Goal: Transaction & Acquisition: Purchase product/service

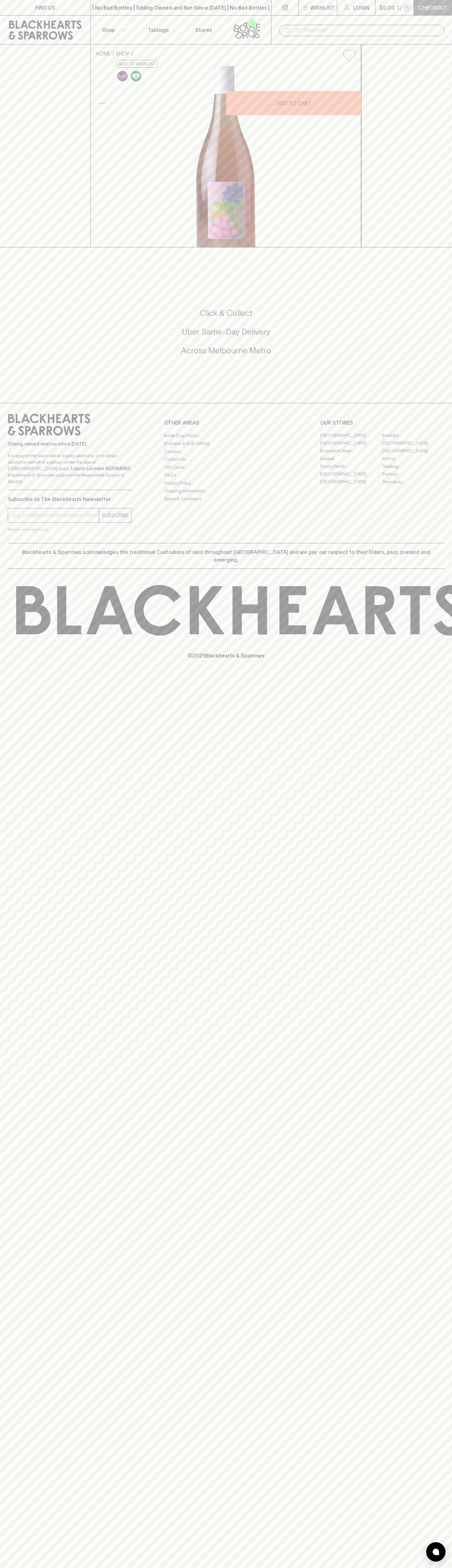
click at [429, 5] on p "Checkout" at bounding box center [433, 7] width 29 height 8
click at [429, 1567] on html "FIND US | No Bad Bottles | Sibling Owned and Run Since 2006 | No Bad Bottles | …" at bounding box center [226, 784] width 452 height 1568
